Goal: Task Accomplishment & Management: Use online tool/utility

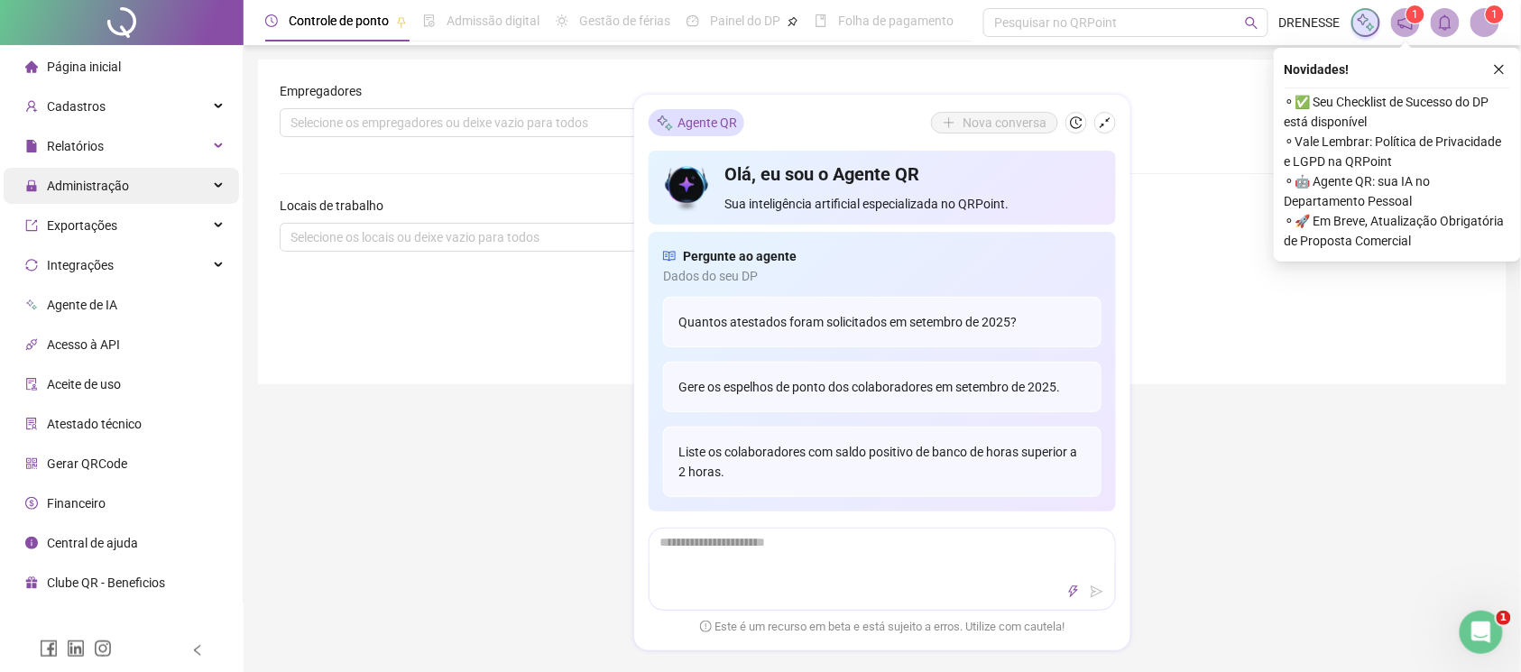
click at [87, 188] on span "Administração" at bounding box center [88, 186] width 82 height 14
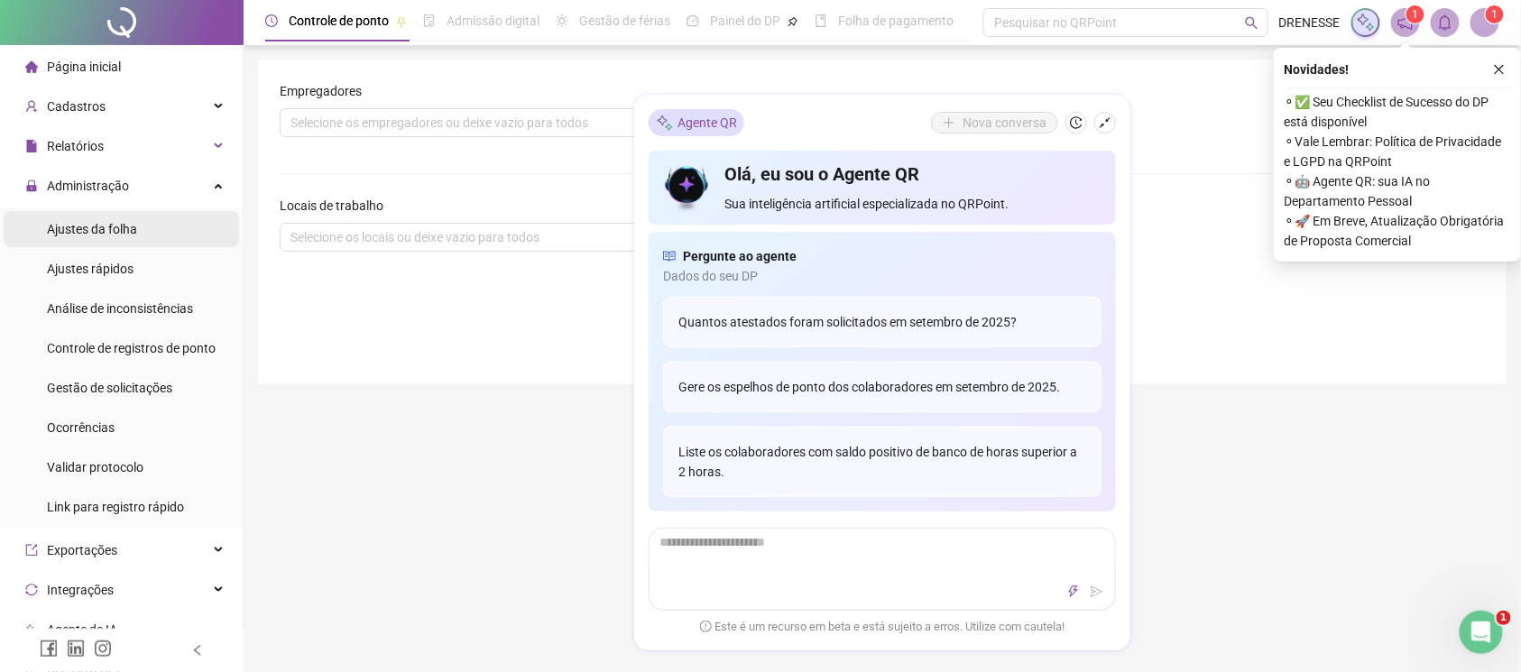
click at [90, 240] on div "Ajustes da folha" at bounding box center [92, 229] width 90 height 36
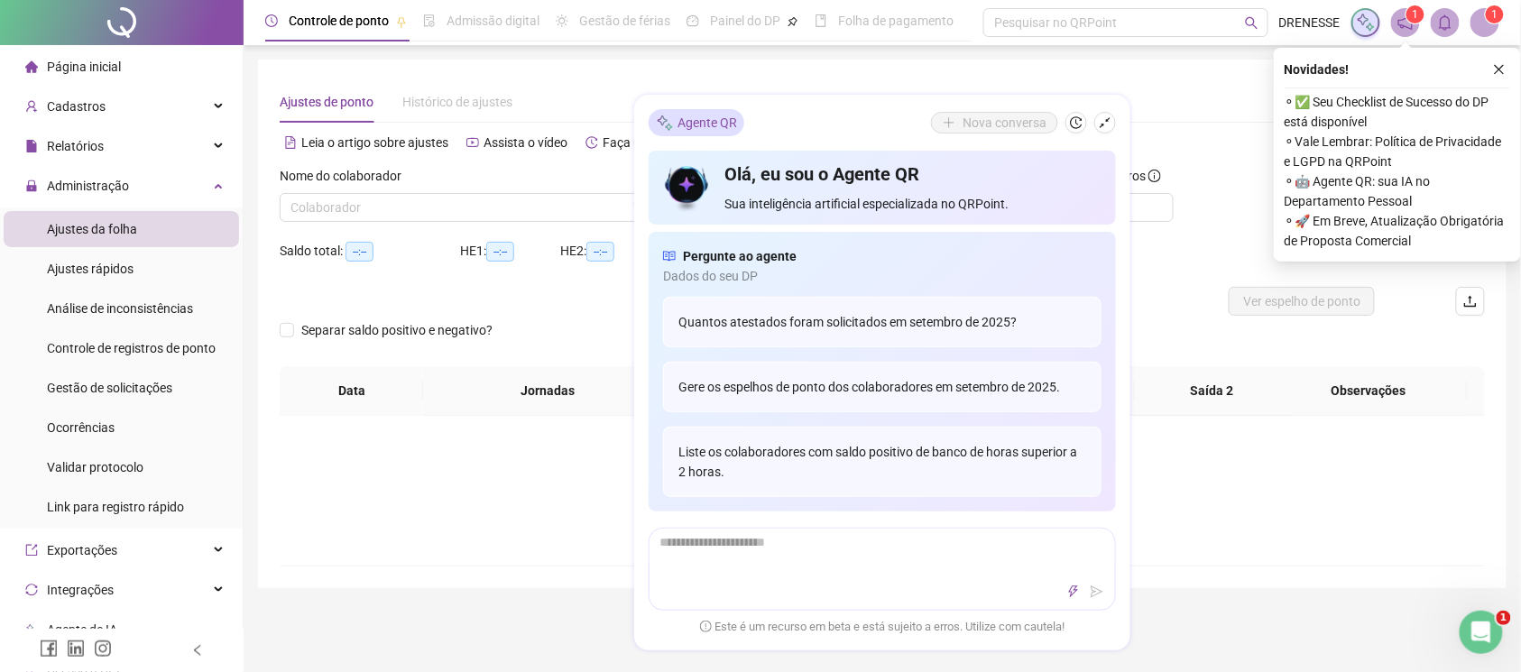
type input "**********"
click at [1104, 120] on icon "shrink" at bounding box center [1105, 122] width 13 height 13
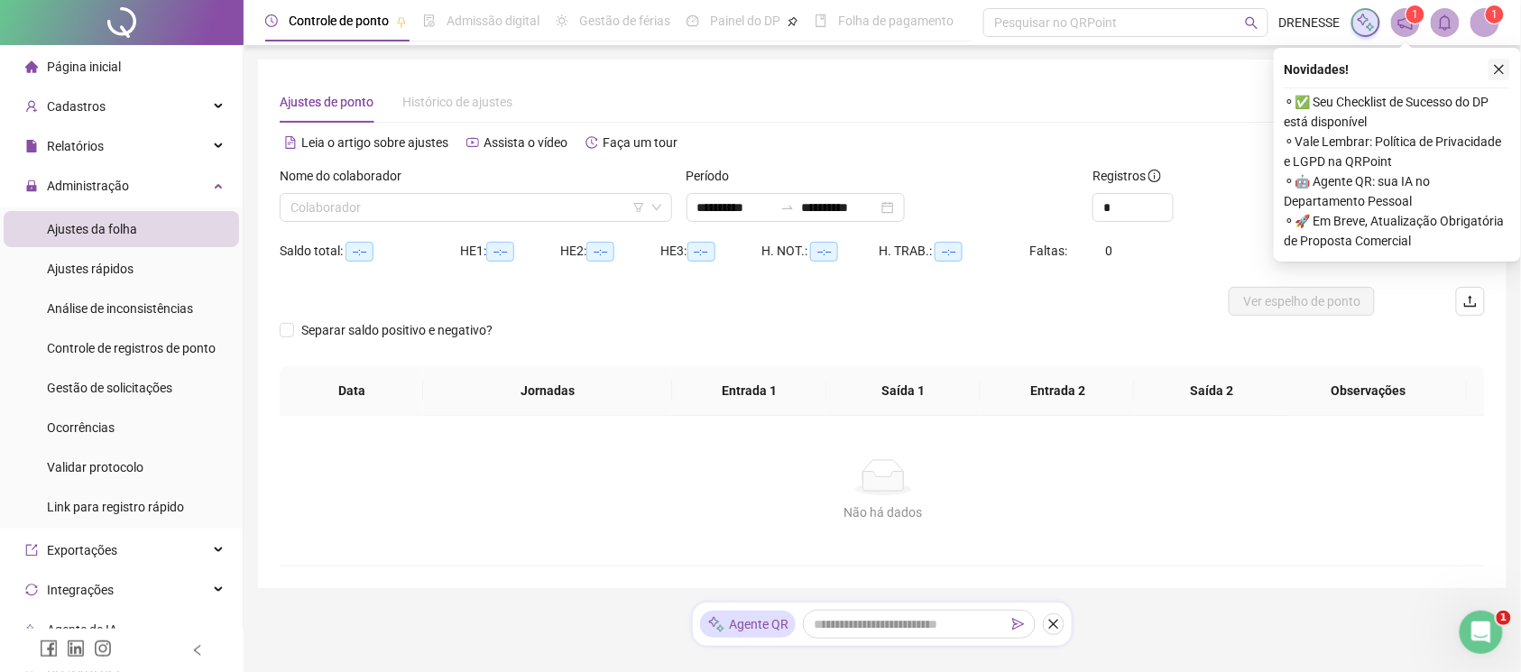
click at [1503, 69] on icon "close" at bounding box center [1499, 69] width 13 height 13
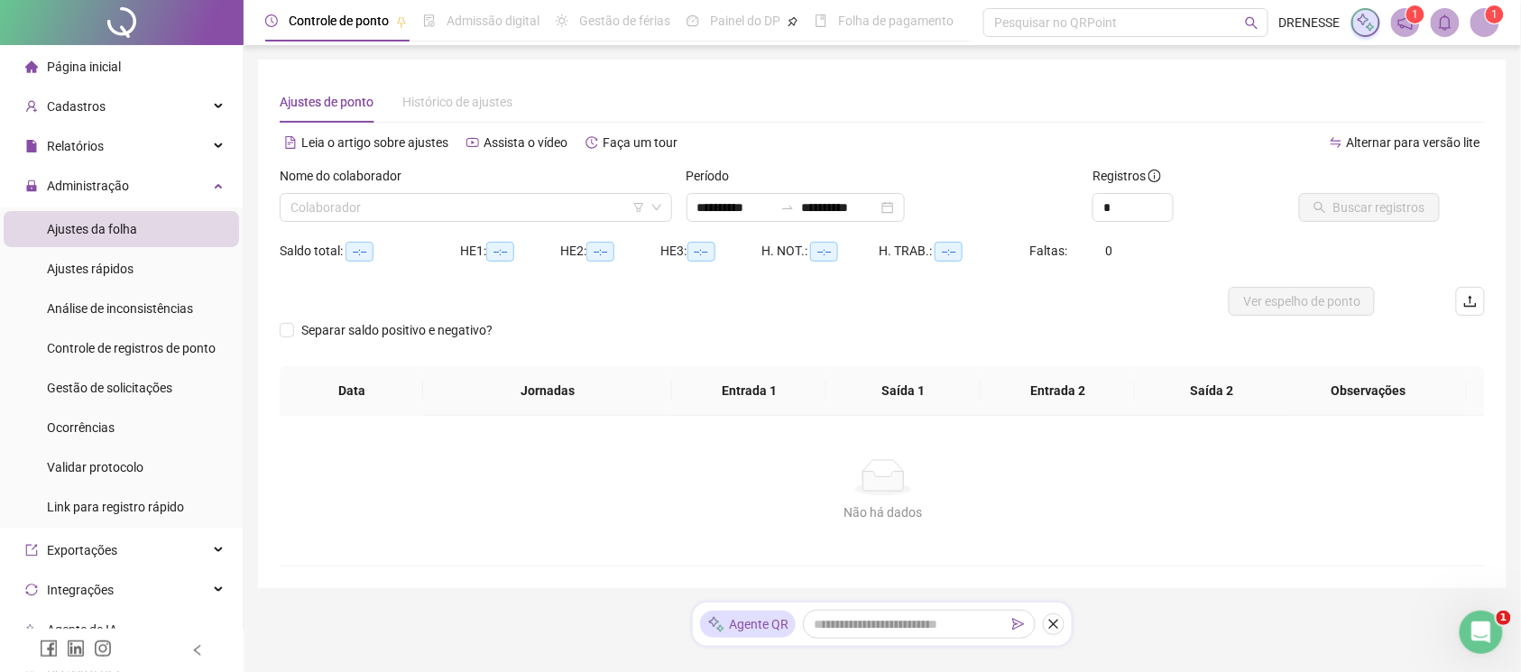
click at [412, 185] on label "Nome do colaborador" at bounding box center [347, 176] width 134 height 20
click at [404, 199] on input "search" at bounding box center [467, 207] width 355 height 27
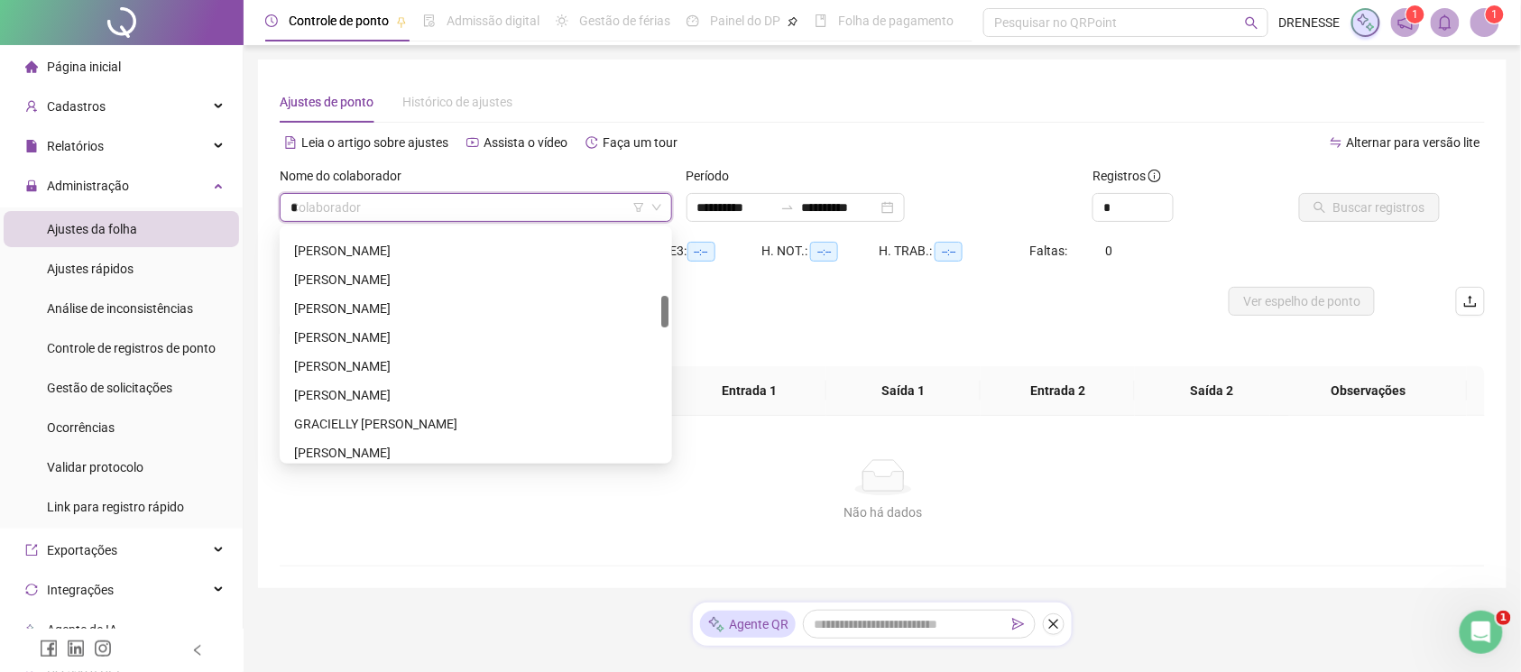
scroll to position [144, 0]
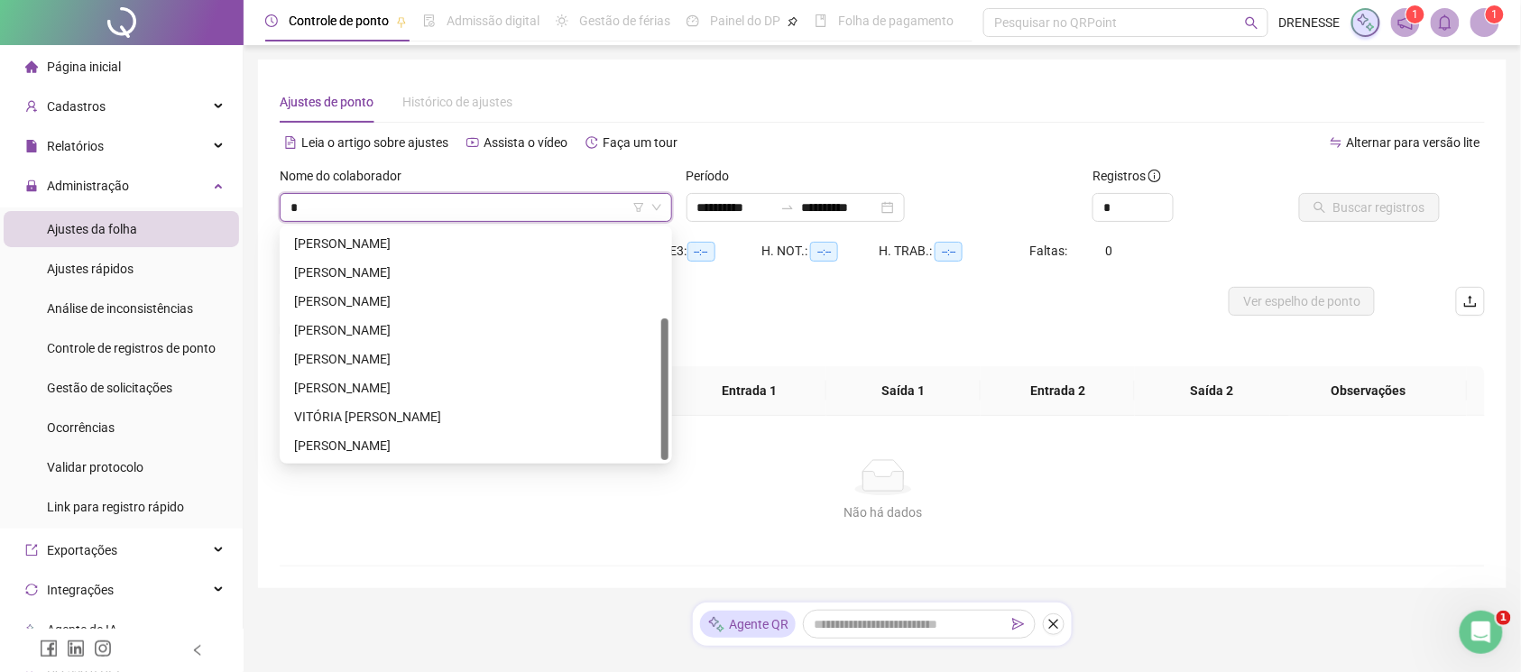
type input "**"
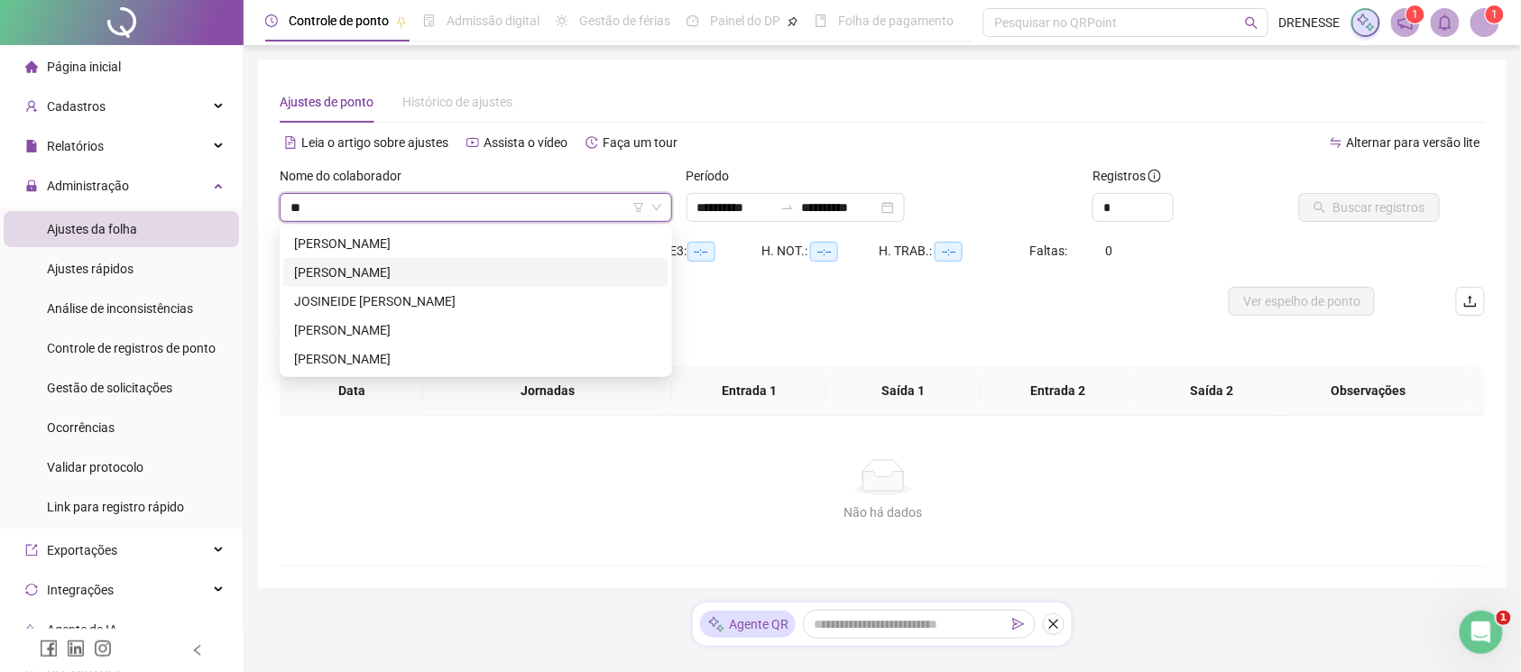
click at [409, 272] on div "[PERSON_NAME]" at bounding box center [476, 273] width 364 height 20
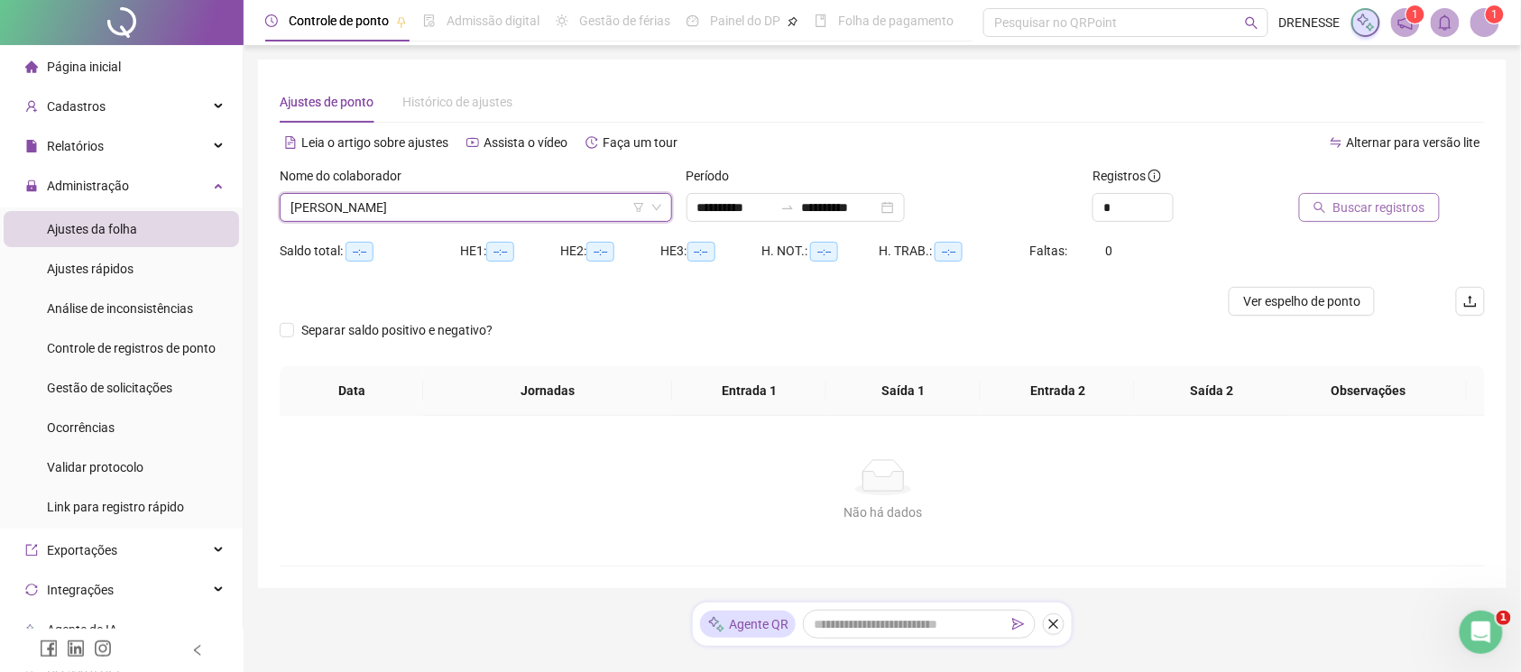
click at [1344, 209] on span "Buscar registros" at bounding box center [1379, 208] width 92 height 20
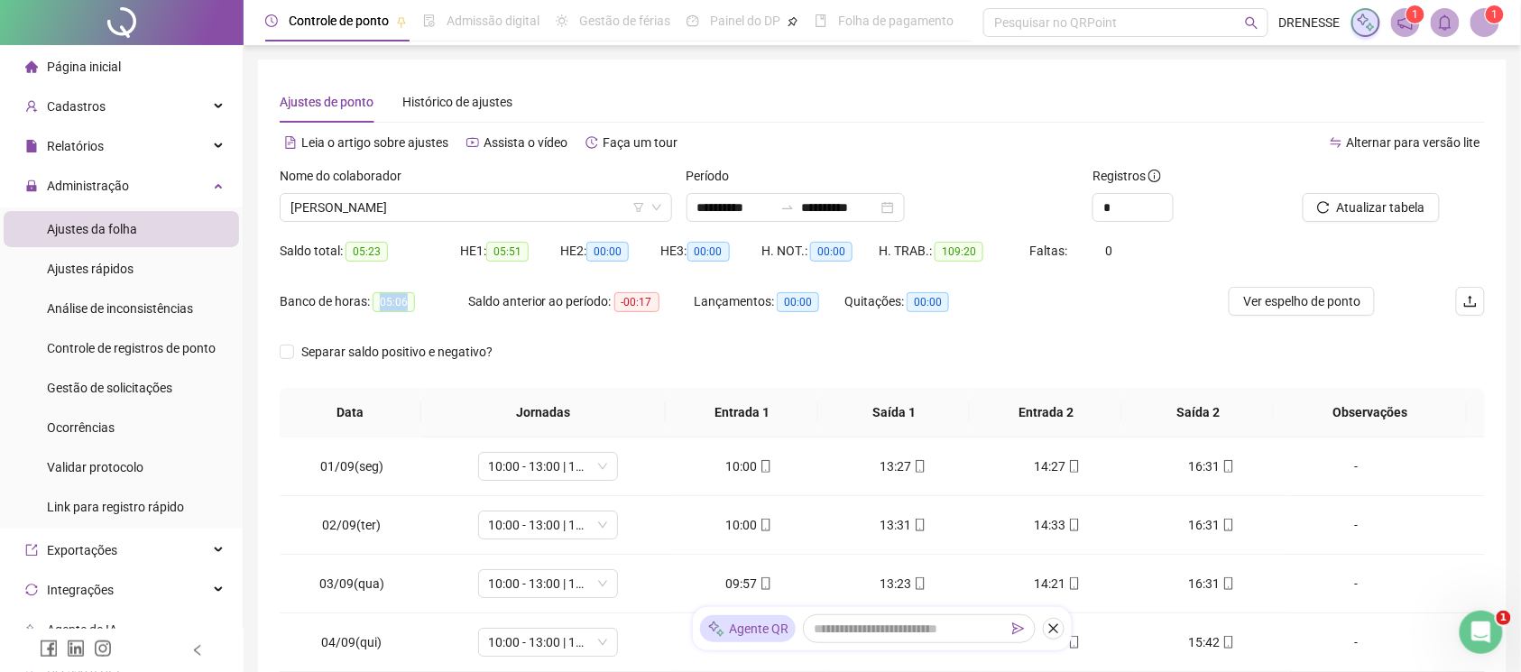
drag, startPoint x: 373, startPoint y: 300, endPoint x: 412, endPoint y: 301, distance: 38.8
click at [412, 301] on div "Banco de horas: 05:06" at bounding box center [374, 301] width 189 height 21
copy span "05:06"
